Goal: Task Accomplishment & Management: Use online tool/utility

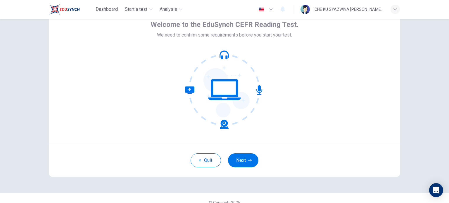
scroll to position [40, 0]
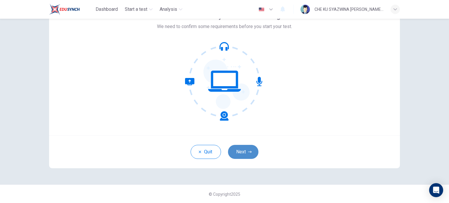
click at [248, 150] on icon "button" at bounding box center [250, 152] width 4 height 4
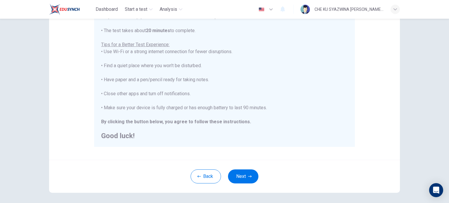
scroll to position [99, 0]
click at [247, 173] on button "Next" at bounding box center [243, 175] width 30 height 14
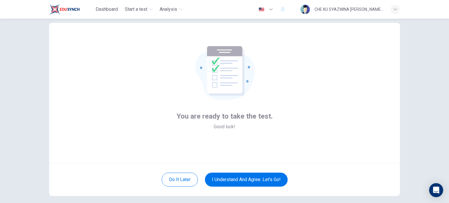
scroll to position [11, 0]
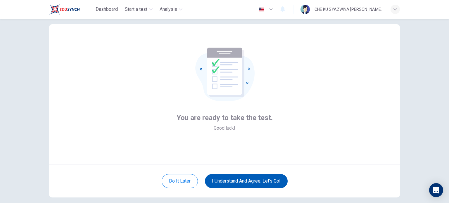
click at [279, 177] on button "I understand and agree. Let’s go!" at bounding box center [246, 181] width 83 height 14
click at [256, 182] on button "I understand and agree. Let’s go!" at bounding box center [246, 181] width 83 height 14
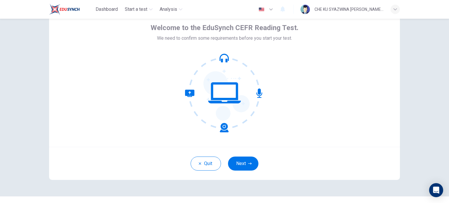
scroll to position [29, 0]
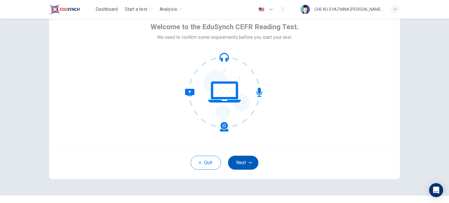
click at [252, 162] on button "Next" at bounding box center [243, 163] width 30 height 14
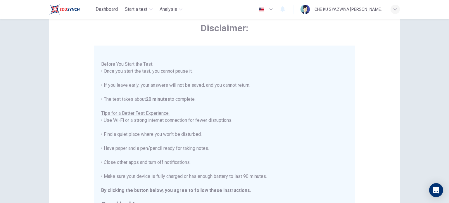
scroll to position [7, 0]
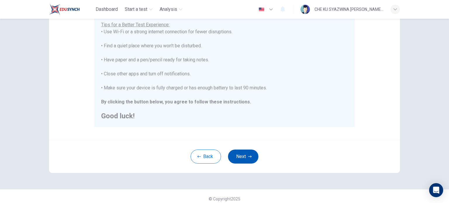
click at [249, 157] on icon "button" at bounding box center [250, 157] width 4 height 2
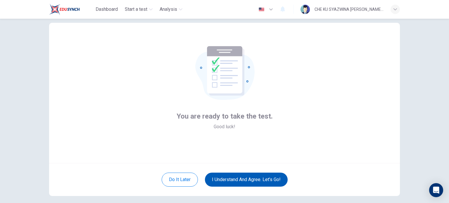
scroll to position [11, 0]
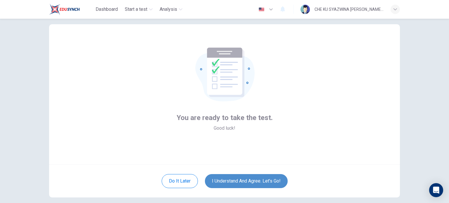
click at [241, 177] on button "I understand and agree. Let’s go!" at bounding box center [246, 181] width 83 height 14
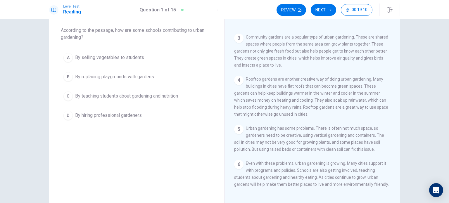
scroll to position [70, 0]
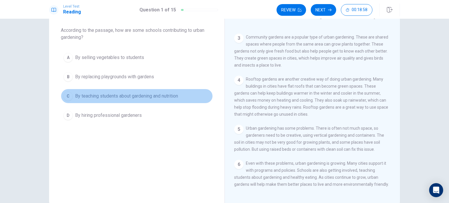
click at [121, 98] on span "By teaching students about gardening and nutrition" at bounding box center [126, 96] width 103 height 7
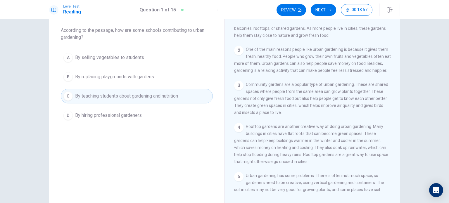
scroll to position [11, 0]
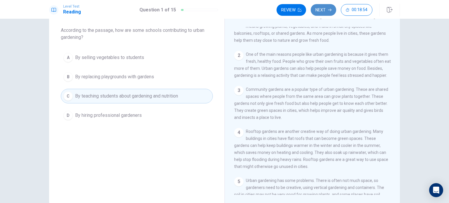
click at [328, 8] on button "Next" at bounding box center [323, 10] width 25 height 12
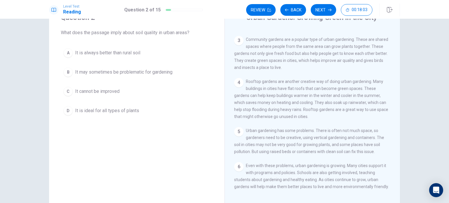
scroll to position [29, 0]
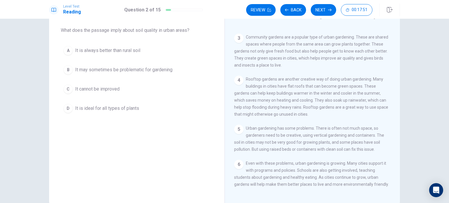
click at [125, 71] on span "It may sometimes be problematic for gardening" at bounding box center [123, 69] width 97 height 7
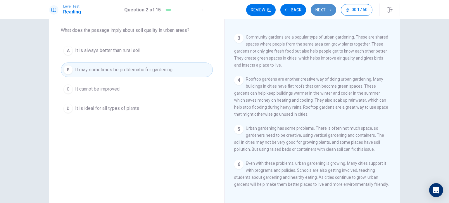
click at [324, 10] on button "Next" at bounding box center [323, 10] width 25 height 12
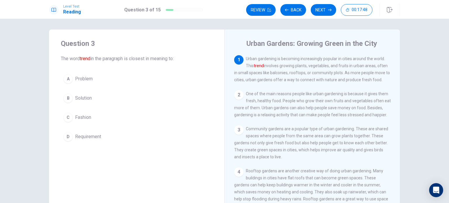
scroll to position [0, 0]
click at [89, 118] on span "Fashion" at bounding box center [83, 118] width 16 height 7
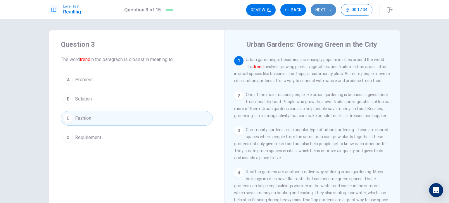
click at [324, 14] on button "Next" at bounding box center [323, 10] width 25 height 12
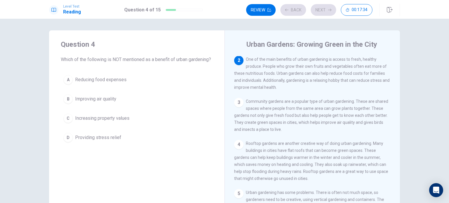
scroll to position [36, 0]
click at [107, 103] on span "Improving air quality" at bounding box center [95, 99] width 41 height 7
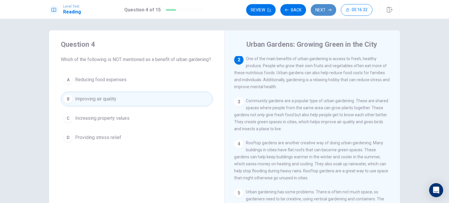
click at [323, 8] on button "Next" at bounding box center [323, 10] width 25 height 12
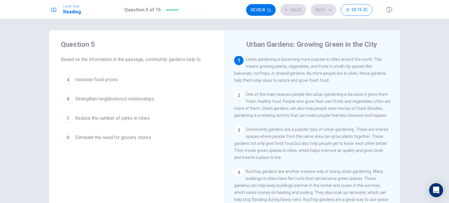
scroll to position [0, 0]
click at [135, 139] on span "Eliminate the need for grocery stores" at bounding box center [113, 137] width 76 height 7
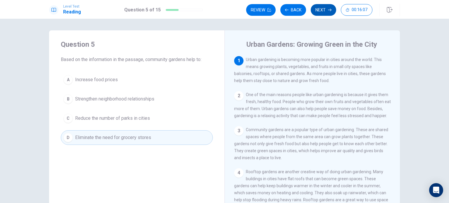
click at [334, 8] on button "Next" at bounding box center [323, 10] width 25 height 12
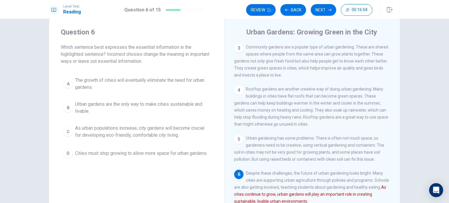
scroll to position [29, 0]
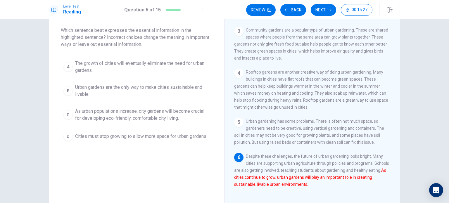
click at [107, 118] on span "As urban populations increase, city gardens will become crucial for developing …" at bounding box center [142, 115] width 135 height 14
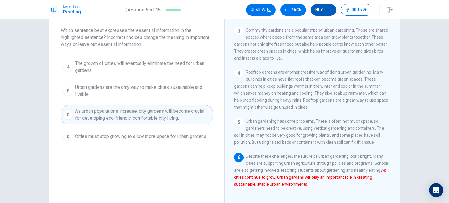
click at [317, 8] on button "Next" at bounding box center [323, 10] width 25 height 12
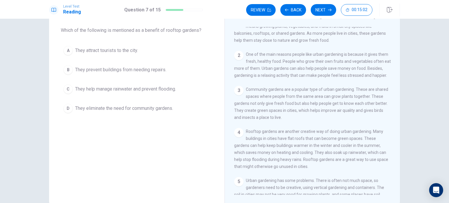
click at [157, 90] on span "They help manage rainwater and prevent flooding." at bounding box center [125, 89] width 101 height 7
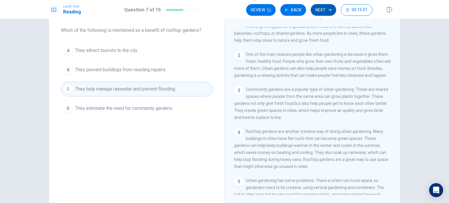
click at [322, 14] on button "Next" at bounding box center [323, 10] width 25 height 12
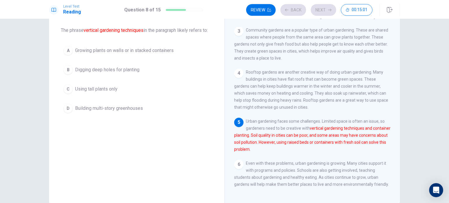
scroll to position [77, 0]
click at [135, 51] on span "Growing plants on walls or in stacked containers" at bounding box center [124, 50] width 99 height 7
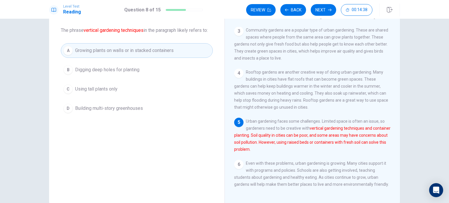
click at [312, 6] on div "Review Back Next 00:14:38" at bounding box center [309, 10] width 126 height 12
click at [315, 8] on button "Next" at bounding box center [323, 10] width 25 height 12
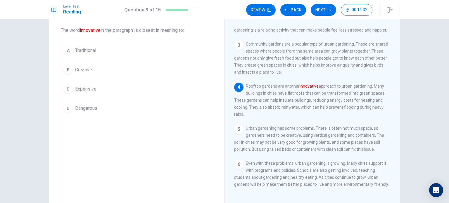
click at [84, 66] on span "Creative" at bounding box center [83, 69] width 17 height 7
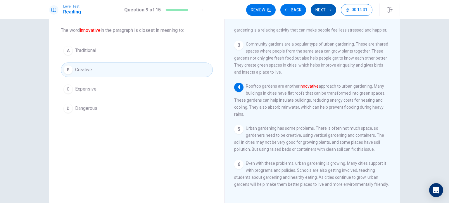
click at [324, 12] on button "Next" at bounding box center [323, 10] width 25 height 12
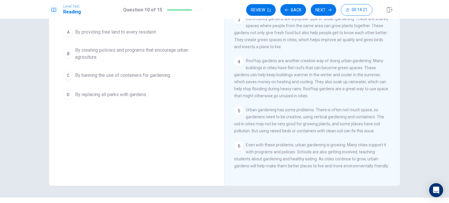
scroll to position [29, 0]
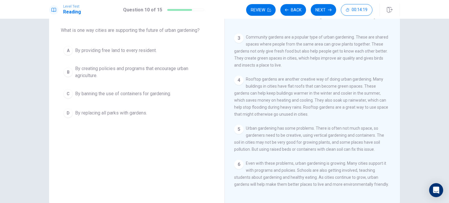
click at [135, 71] on span "By creating policies and programs that encourage urban agriculture." at bounding box center [142, 72] width 135 height 14
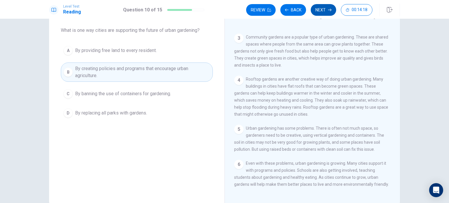
click at [323, 7] on button "Next" at bounding box center [323, 10] width 25 height 12
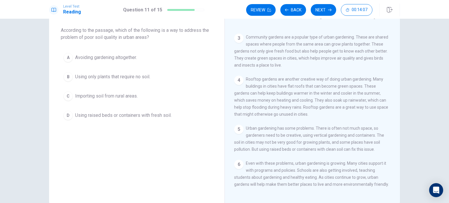
click at [134, 116] on span "Using raised beds or containers with fresh soil." at bounding box center [123, 115] width 97 height 7
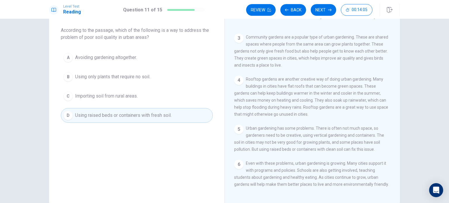
click at [314, 15] on button "Next" at bounding box center [323, 10] width 25 height 12
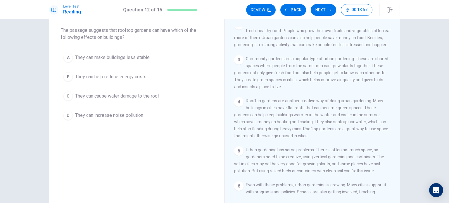
scroll to position [40, 0]
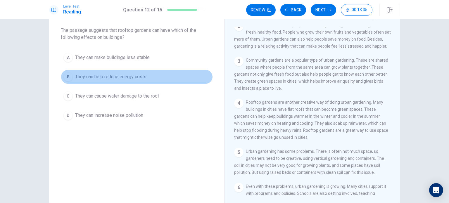
click at [141, 78] on span "They can help reduce energy costs" at bounding box center [110, 76] width 71 height 7
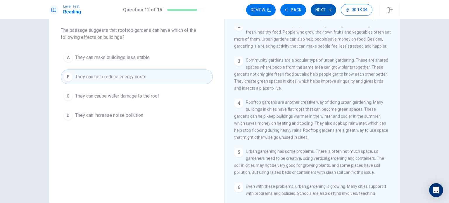
click at [317, 11] on button "Next" at bounding box center [323, 10] width 25 height 12
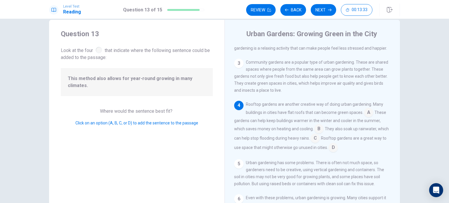
scroll to position [29, 0]
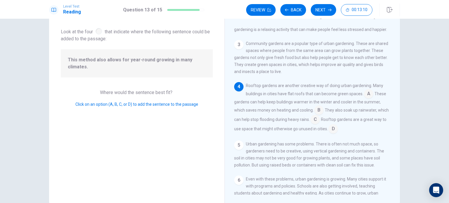
click at [369, 97] on input at bounding box center [368, 94] width 9 height 9
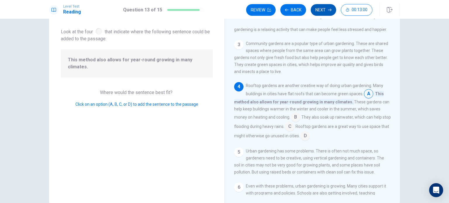
click at [317, 9] on button "Next" at bounding box center [323, 10] width 25 height 12
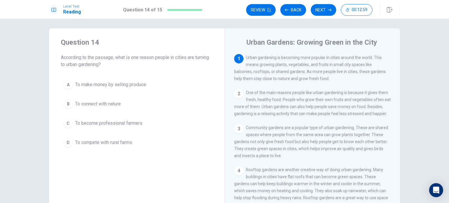
scroll to position [0, 0]
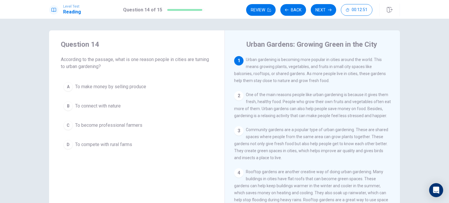
click at [115, 105] on span "To connect with nature" at bounding box center [98, 106] width 46 height 7
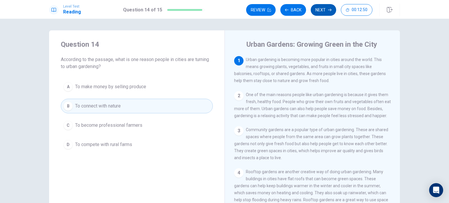
click at [327, 10] on button "Next" at bounding box center [323, 10] width 25 height 12
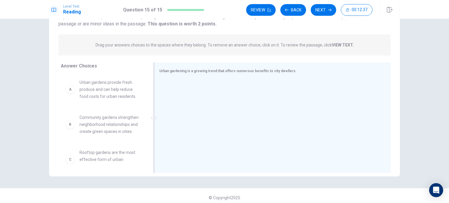
scroll to position [59, 0]
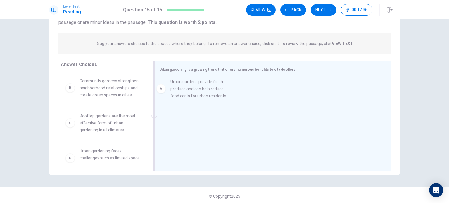
drag, startPoint x: 137, startPoint y: 93, endPoint x: 213, endPoint y: 94, distance: 76.1
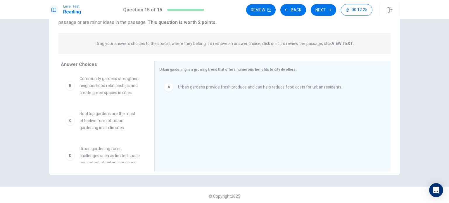
scroll to position [0, 0]
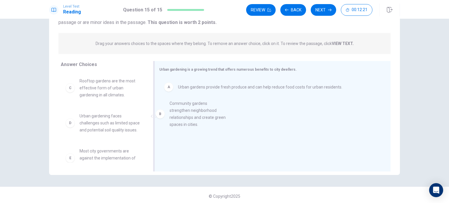
drag, startPoint x: 106, startPoint y: 95, endPoint x: 200, endPoint y: 117, distance: 96.0
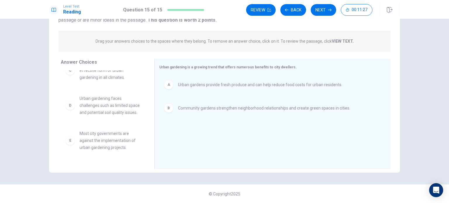
scroll to position [53, 0]
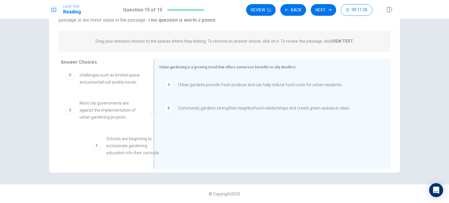
drag, startPoint x: 116, startPoint y: 147, endPoint x: 223, endPoint y: 146, distance: 107.1
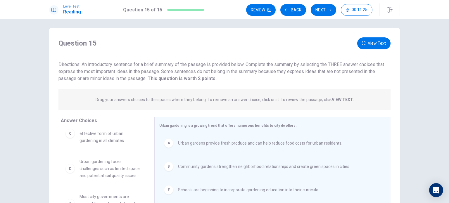
scroll to position [2, 0]
click at [326, 10] on button "Next" at bounding box center [323, 10] width 25 height 12
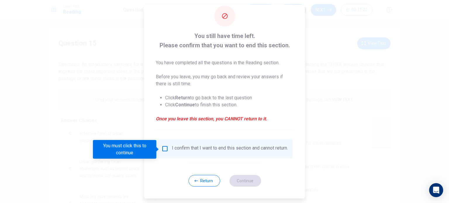
scroll to position [15, 0]
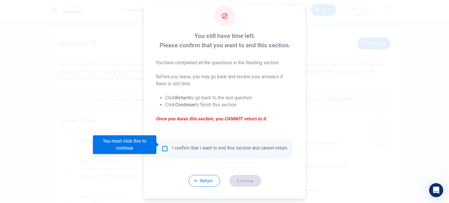
click at [162, 149] on div "I confirm that I want to end this section and cannot return." at bounding box center [224, 148] width 127 height 7
click at [163, 147] on input "You must click this to continue" at bounding box center [164, 148] width 7 height 7
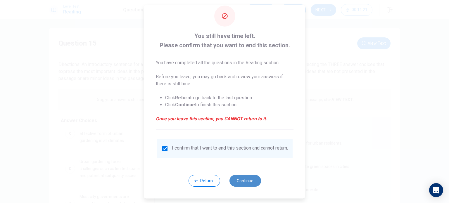
click at [255, 180] on button "Continue" at bounding box center [245, 181] width 32 height 12
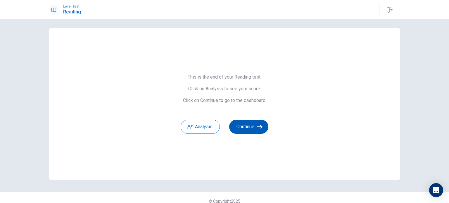
click at [260, 126] on icon "button" at bounding box center [260, 127] width 6 height 4
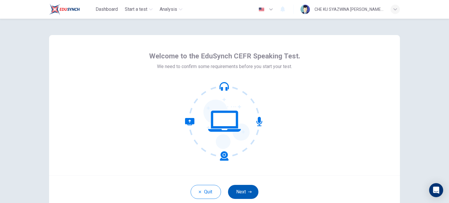
click at [250, 196] on button "Next" at bounding box center [243, 192] width 30 height 14
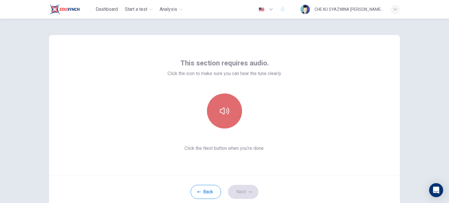
drag, startPoint x: 235, startPoint y: 115, endPoint x: 237, endPoint y: 119, distance: 4.6
click at [237, 119] on button "button" at bounding box center [224, 111] width 35 height 35
click at [226, 108] on icon "button" at bounding box center [224, 110] width 9 height 9
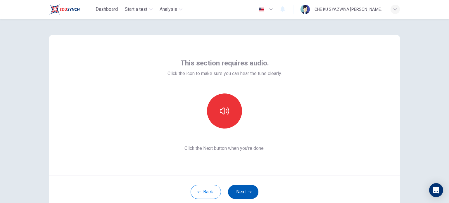
click at [247, 189] on button "Next" at bounding box center [243, 192] width 30 height 14
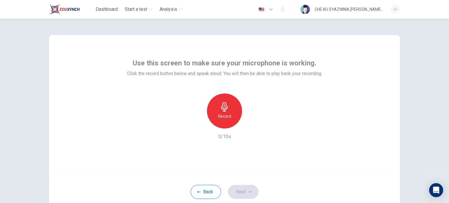
click at [228, 104] on div "Record" at bounding box center [224, 111] width 35 height 35
click at [232, 101] on div "Stop" at bounding box center [224, 111] width 35 height 35
click at [251, 124] on icon "button" at bounding box center [252, 124] width 3 height 4
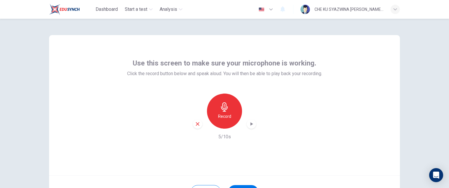
click at [224, 113] on h6 "Record" at bounding box center [224, 116] width 13 height 7
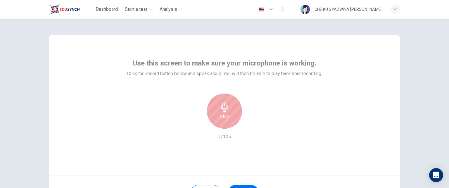
click at [228, 110] on div "Stop" at bounding box center [224, 111] width 35 height 35
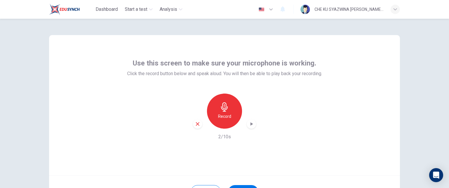
click at [204, 42] on div "Use this screen to make sure your microphone is working. Click the record butto…" at bounding box center [224, 105] width 351 height 140
click at [233, 104] on div "Record" at bounding box center [224, 111] width 35 height 35
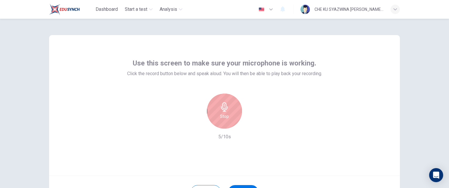
click at [222, 114] on h6 "Stop" at bounding box center [224, 116] width 9 height 7
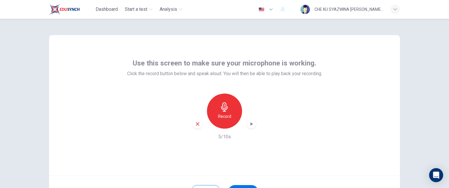
click at [251, 124] on icon "button" at bounding box center [252, 124] width 3 height 4
click at [186, 35] on div "Use this screen to make sure your microphone is working. Click the record butto…" at bounding box center [225, 122] width 370 height 206
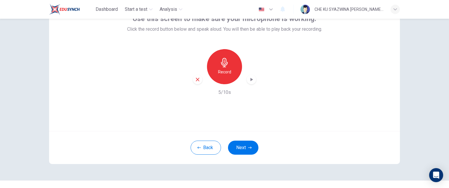
scroll to position [26, 0]
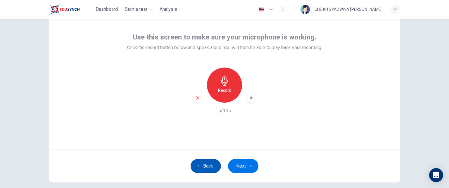
click at [212, 161] on button "Back" at bounding box center [206, 166] width 30 height 14
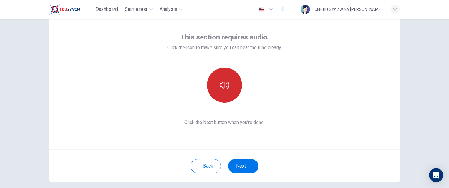
click at [228, 85] on button "button" at bounding box center [224, 85] width 35 height 35
click at [231, 81] on button "button" at bounding box center [224, 85] width 35 height 35
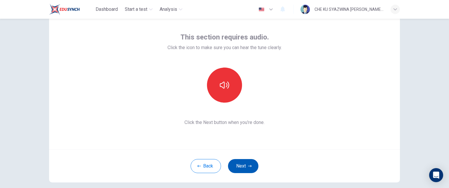
click at [252, 163] on button "Next" at bounding box center [243, 166] width 30 height 14
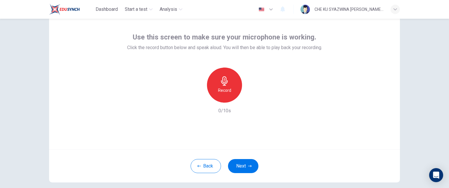
click at [225, 78] on icon "button" at bounding box center [224, 80] width 9 height 9
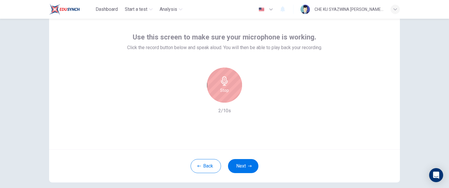
click at [226, 82] on icon "button" at bounding box center [224, 80] width 7 height 9
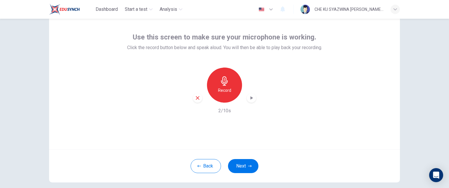
click at [250, 95] on icon "button" at bounding box center [252, 98] width 6 height 6
click at [205, 51] on div "Use this screen to make sure your microphone is working. Click the record butto…" at bounding box center [224, 73] width 195 height 82
click at [230, 87] on div "Record" at bounding box center [224, 85] width 35 height 35
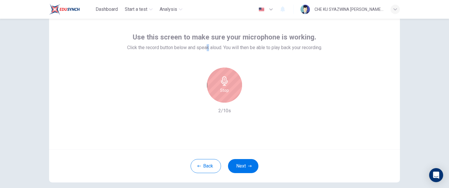
drag, startPoint x: 231, startPoint y: 82, endPoint x: 217, endPoint y: 98, distance: 21.6
click at [225, 87] on div "Stop" at bounding box center [224, 85] width 35 height 35
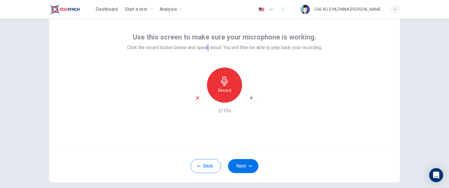
click at [250, 99] on icon "button" at bounding box center [252, 98] width 6 height 6
drag, startPoint x: 251, startPoint y: 99, endPoint x: 252, endPoint y: 105, distance: 5.9
click at [252, 98] on icon "button" at bounding box center [252, 98] width 6 height 6
click at [248, 166] on icon "button" at bounding box center [250, 166] width 4 height 4
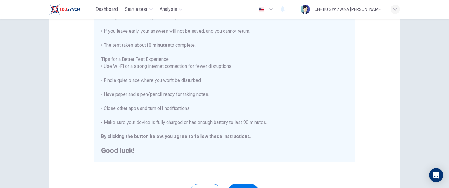
scroll to position [85, 0]
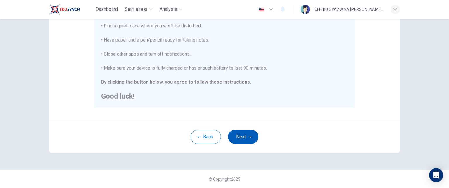
click at [246, 136] on button "Next" at bounding box center [243, 137] width 30 height 14
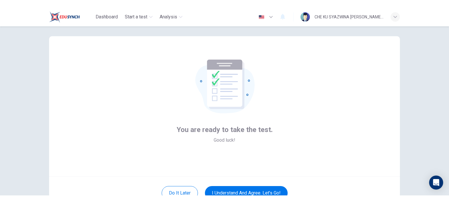
scroll to position [0, 0]
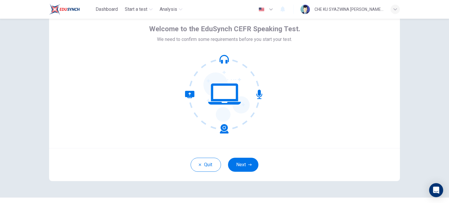
scroll to position [29, 0]
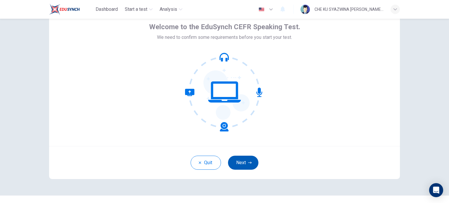
click at [250, 162] on button "Next" at bounding box center [243, 163] width 30 height 14
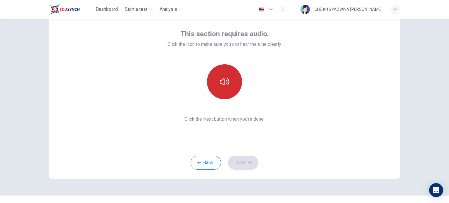
click at [233, 83] on button "button" at bounding box center [224, 81] width 35 height 35
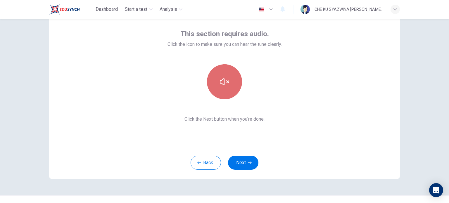
click at [233, 82] on button "button" at bounding box center [224, 81] width 35 height 35
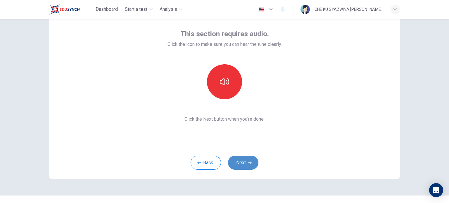
click at [246, 162] on button "Next" at bounding box center [243, 163] width 30 height 14
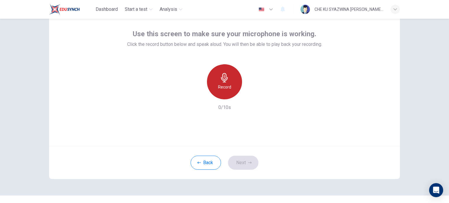
click at [227, 80] on icon "button" at bounding box center [224, 77] width 9 height 9
click at [232, 79] on div "Stop" at bounding box center [224, 81] width 35 height 35
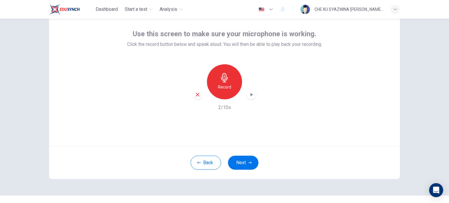
click at [249, 96] on icon "button" at bounding box center [252, 95] width 6 height 6
click at [250, 96] on icon "button" at bounding box center [252, 95] width 4 height 4
click at [243, 161] on button "Next" at bounding box center [243, 163] width 30 height 14
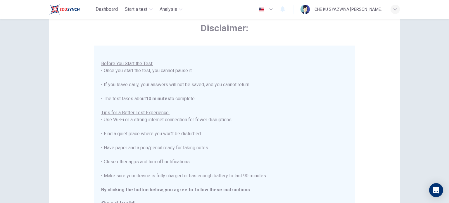
scroll to position [7, 0]
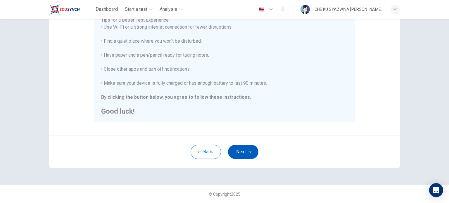
click at [247, 156] on button "Next" at bounding box center [243, 152] width 30 height 14
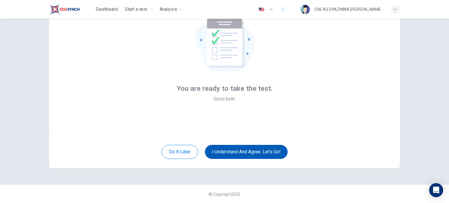
click at [273, 147] on button "I understand and agree. Let’s go!" at bounding box center [246, 152] width 83 height 14
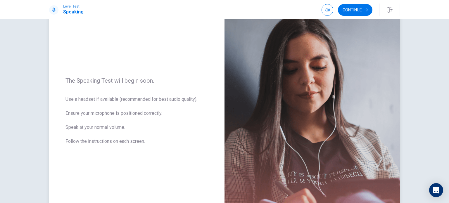
scroll to position [25, 0]
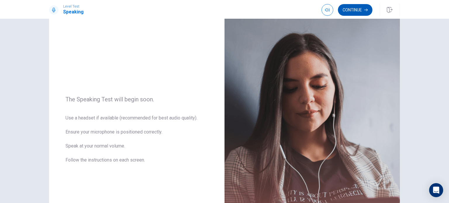
click at [352, 13] on button "Continue" at bounding box center [355, 10] width 35 height 12
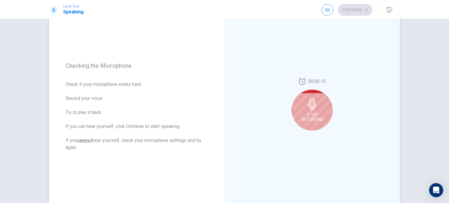
scroll to position [54, 0]
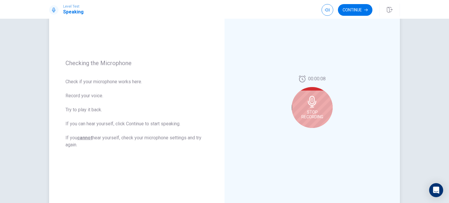
click at [305, 115] on span "Stop Recording" at bounding box center [313, 114] width 22 height 9
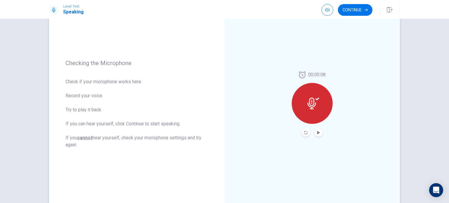
click at [315, 130] on button "Play Audio" at bounding box center [319, 133] width 8 height 8
click at [360, 14] on button "Continue" at bounding box center [355, 10] width 35 height 12
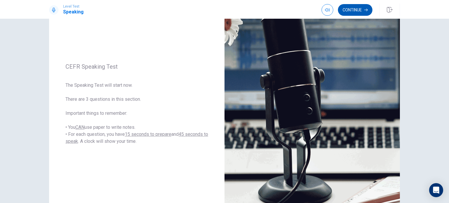
click at [352, 9] on button "Continue" at bounding box center [355, 10] width 35 height 12
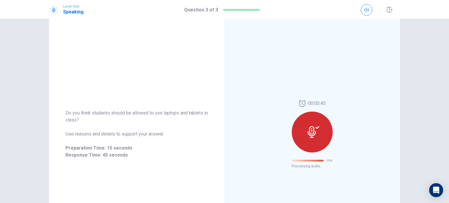
scroll to position [9, 0]
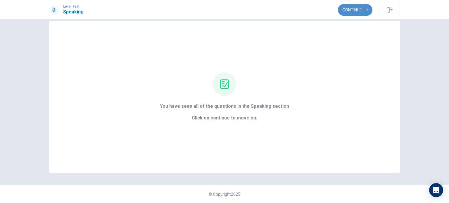
click at [346, 10] on button "Continue" at bounding box center [355, 10] width 35 height 12
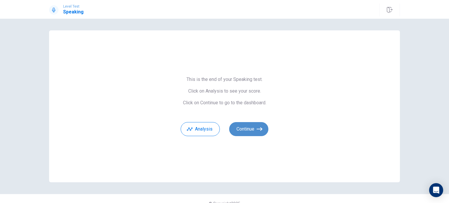
click at [261, 131] on icon "button" at bounding box center [260, 129] width 6 height 6
